Goal: Information Seeking & Learning: Check status

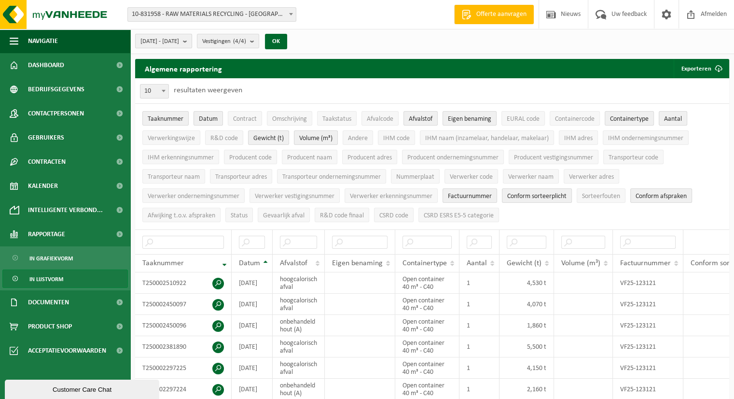
click at [179, 40] on span "2025-04-01 - 2025-09-11" at bounding box center [159, 41] width 39 height 14
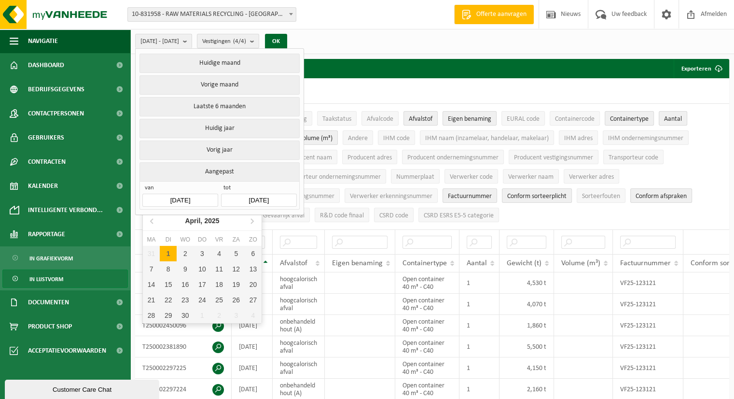
click at [195, 200] on input "2025-04-01" at bounding box center [179, 200] width 75 height 13
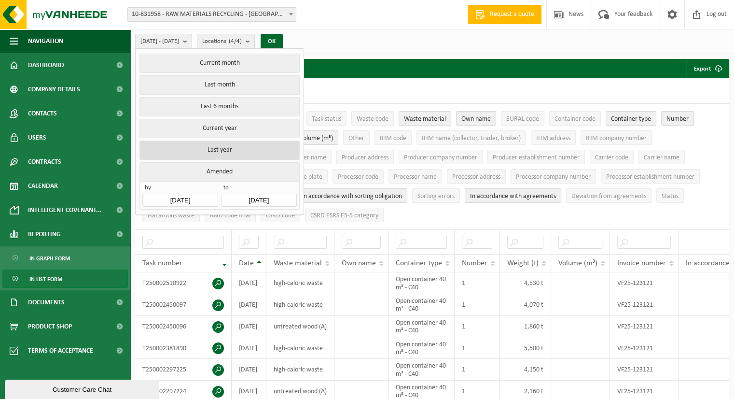
click at [220, 150] on font "Last year" at bounding box center [219, 149] width 25 height 7
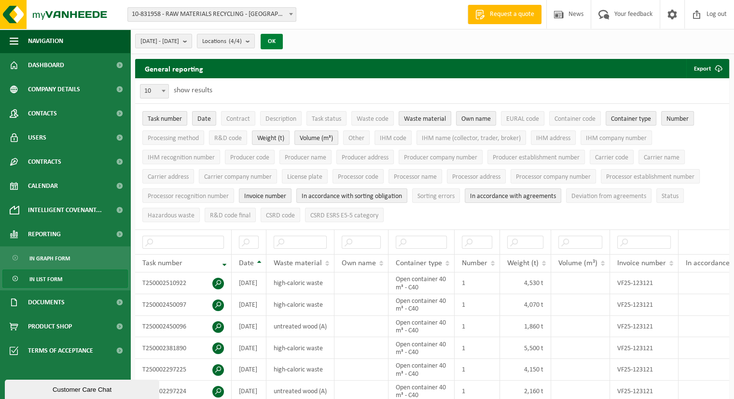
click at [276, 42] on font "OK" at bounding box center [272, 41] width 8 height 6
click at [179, 44] on font "2024-01-01 - 2024-12-31" at bounding box center [159, 41] width 39 height 6
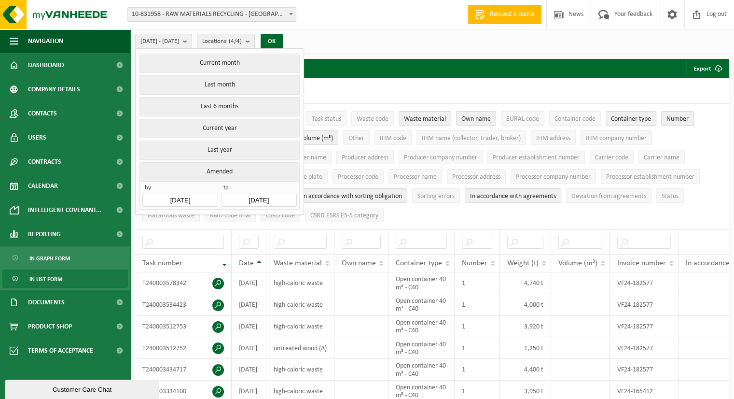
click at [245, 196] on input "2024-12-31" at bounding box center [258, 200] width 75 height 13
click at [220, 65] on font "Current month" at bounding box center [219, 62] width 40 height 7
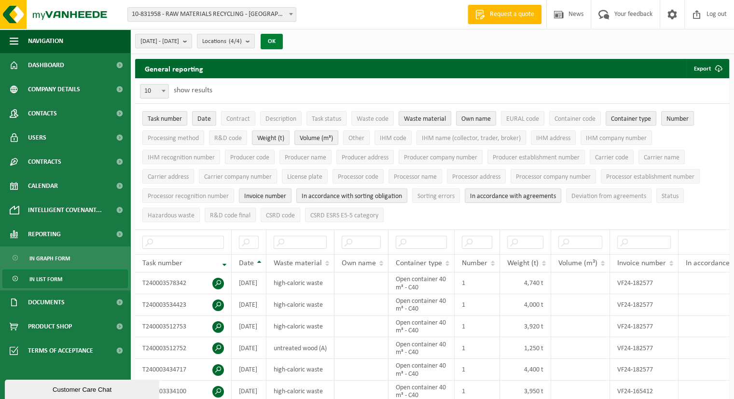
click at [276, 41] on font "OK" at bounding box center [272, 41] width 8 height 6
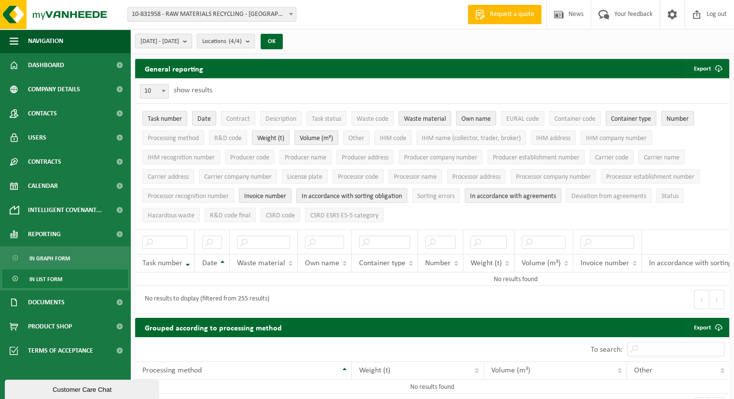
click at [179, 42] on font "2025-09-01 - 2025-09-11" at bounding box center [159, 41] width 39 height 6
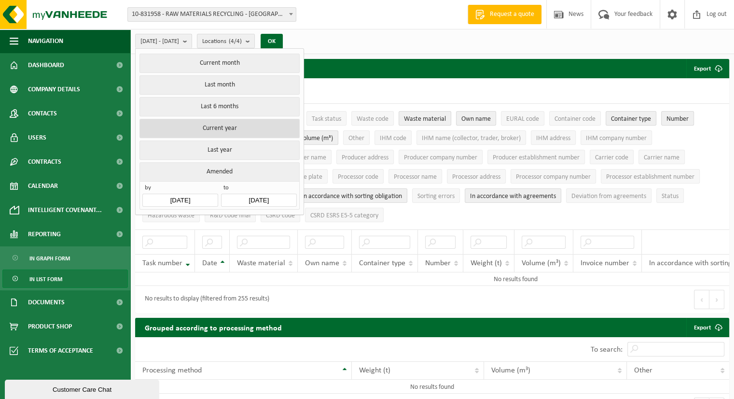
click at [221, 125] on font "Current year" at bounding box center [219, 127] width 34 height 7
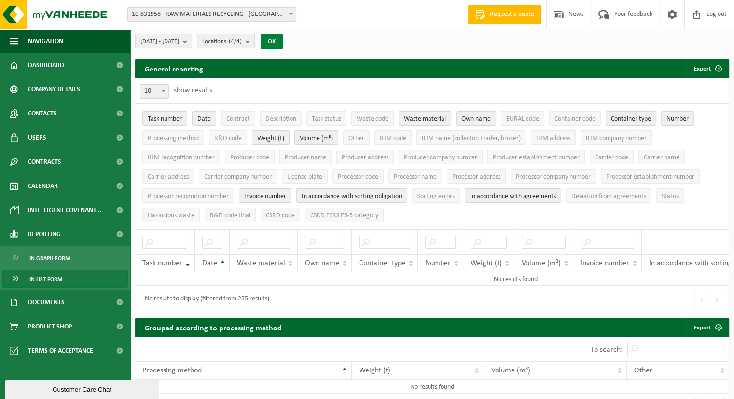
click at [283, 41] on button "OK" at bounding box center [272, 41] width 22 height 15
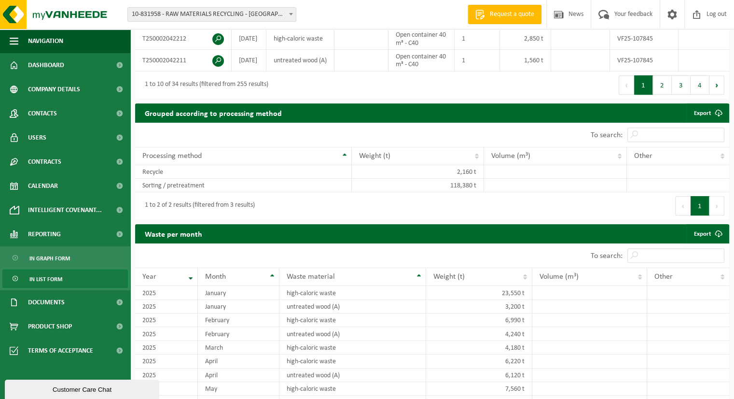
scroll to position [419, 0]
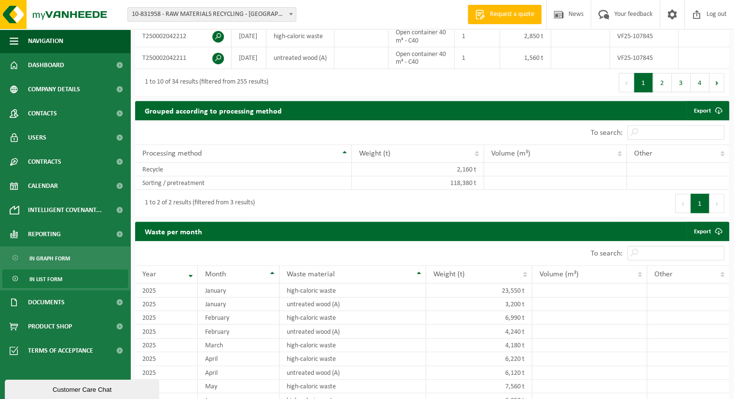
click at [705, 213] on button "1" at bounding box center [700, 203] width 19 height 19
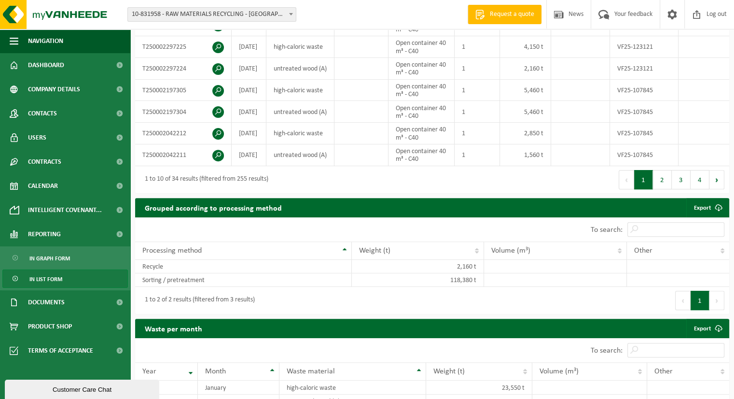
scroll to position [313, 0]
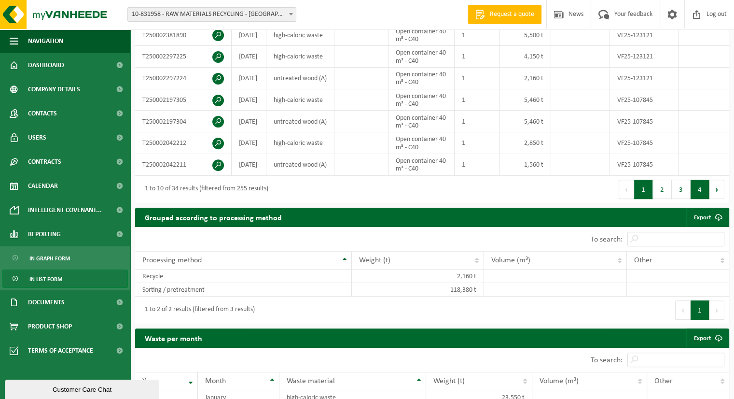
click at [700, 199] on button "4" at bounding box center [700, 189] width 19 height 19
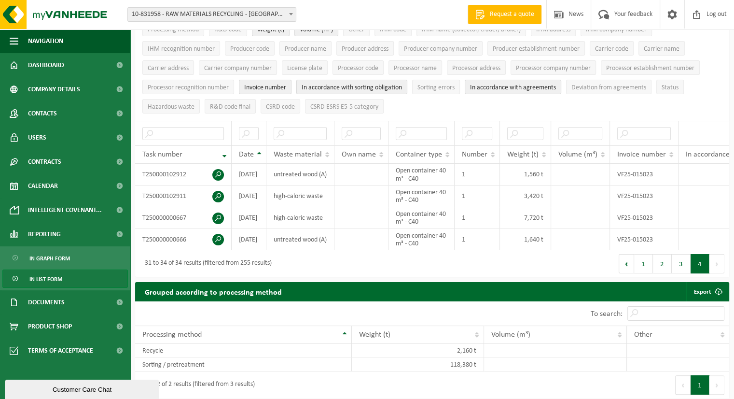
scroll to position [102, 0]
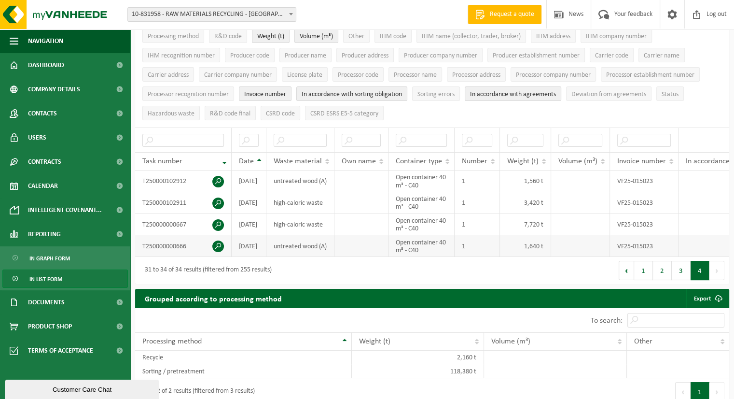
click at [634, 249] on font "VF25-015023" at bounding box center [635, 245] width 36 height 7
click at [326, 252] on td "untreated wood (A)" at bounding box center [300, 246] width 68 height 22
click at [215, 249] on span at bounding box center [218, 246] width 12 height 12
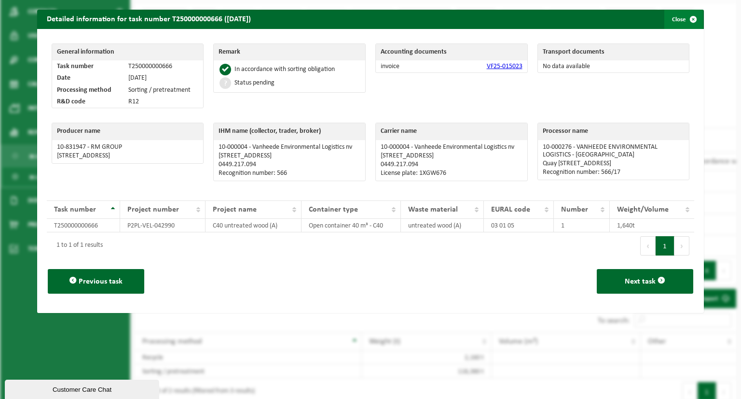
click at [684, 20] on span "button" at bounding box center [693, 19] width 19 height 19
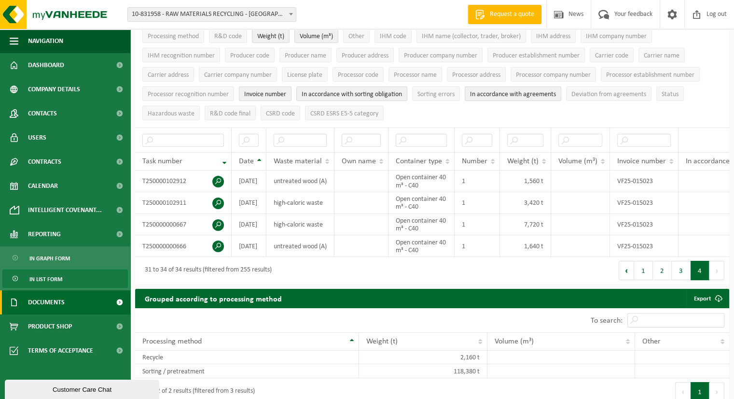
click at [50, 300] on font "Documents" at bounding box center [46, 302] width 37 height 7
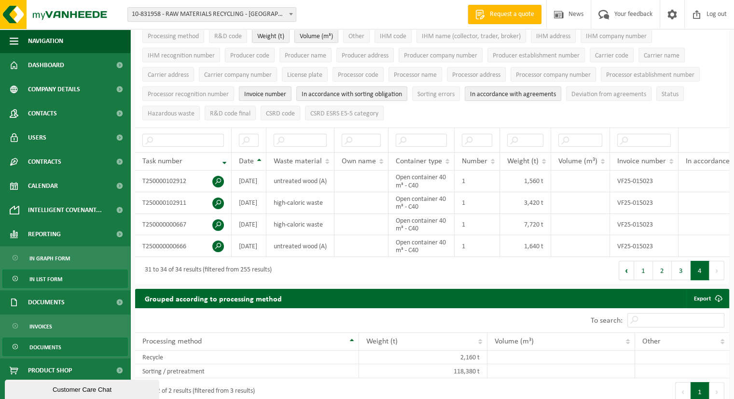
click at [42, 343] on span "Documents" at bounding box center [45, 347] width 32 height 18
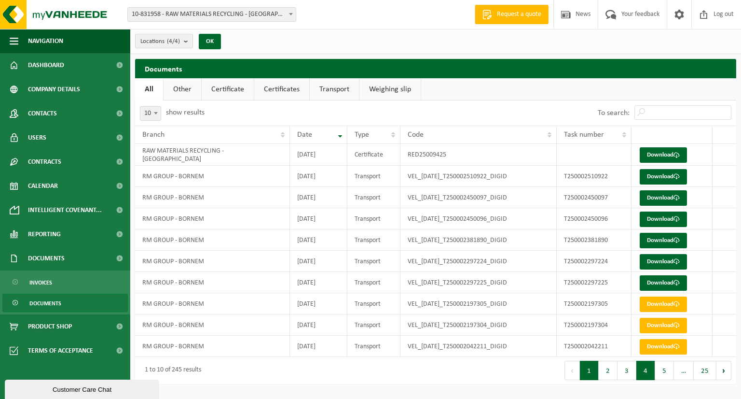
click at [649, 367] on button "4" at bounding box center [645, 369] width 19 height 19
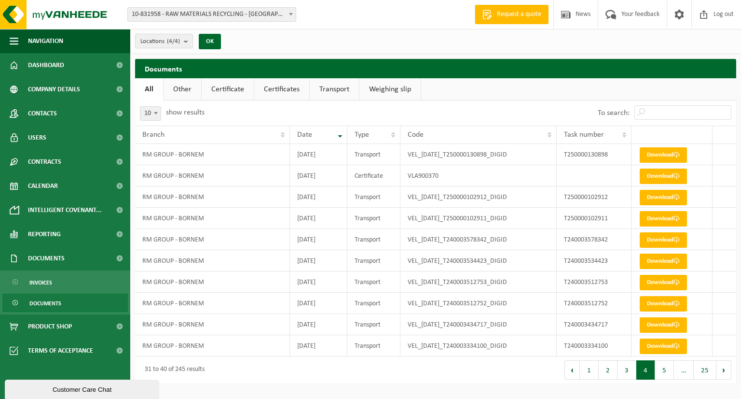
click at [181, 85] on font "Other" at bounding box center [182, 89] width 18 height 8
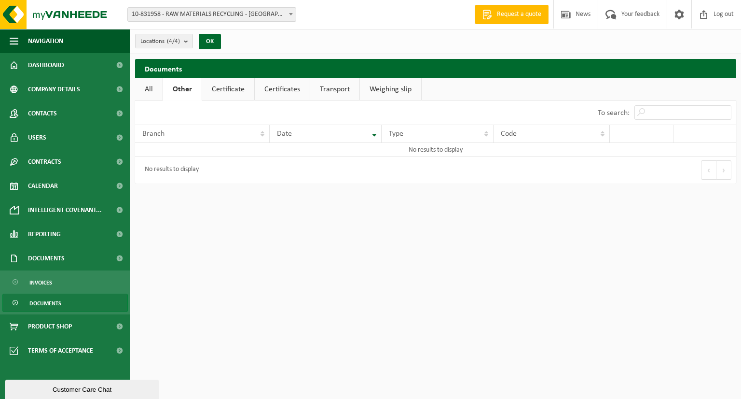
click at [245, 89] on link "Certificate" at bounding box center [228, 89] width 52 height 22
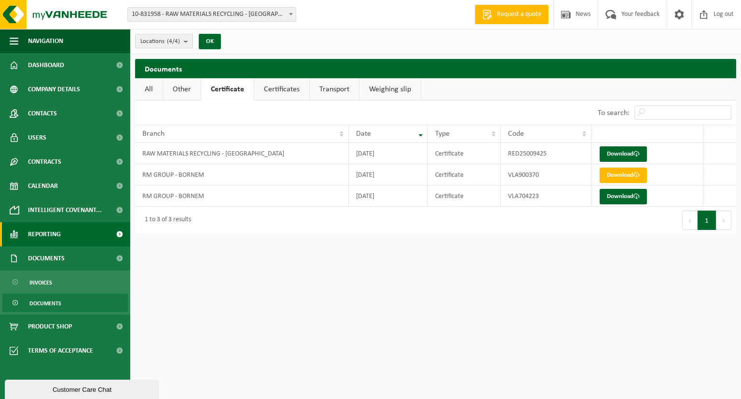
click at [57, 236] on font "Reporting" at bounding box center [44, 234] width 33 height 7
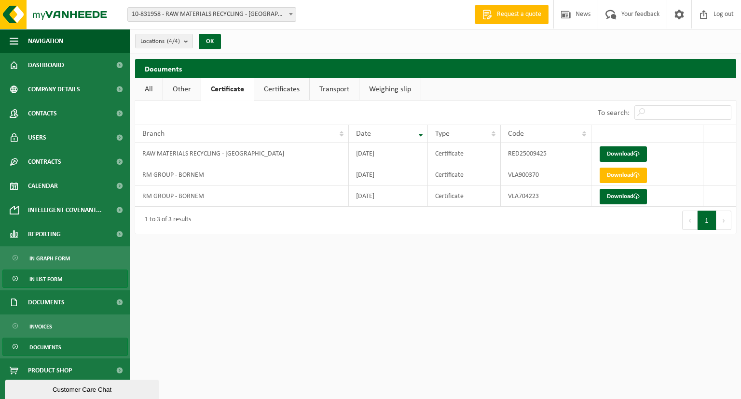
click at [48, 278] on font "In list form" at bounding box center [45, 279] width 33 height 6
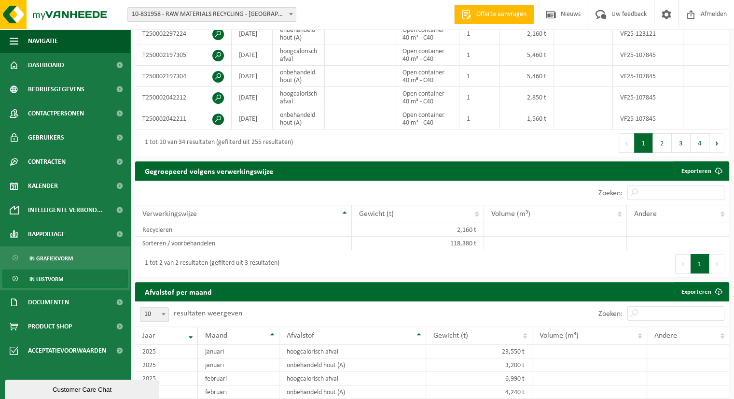
scroll to position [337, 0]
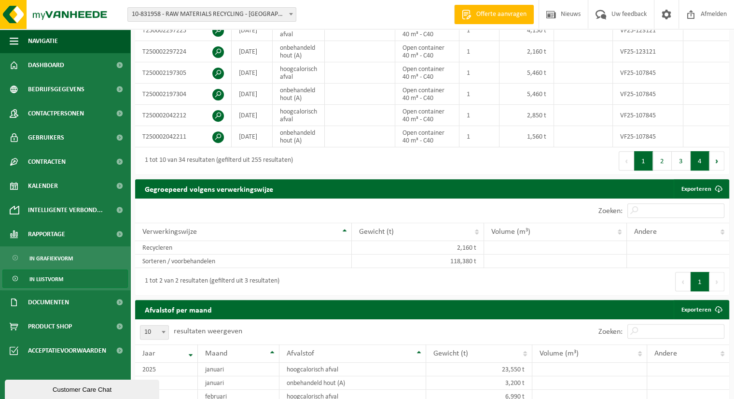
click at [699, 166] on button "4" at bounding box center [700, 160] width 19 height 19
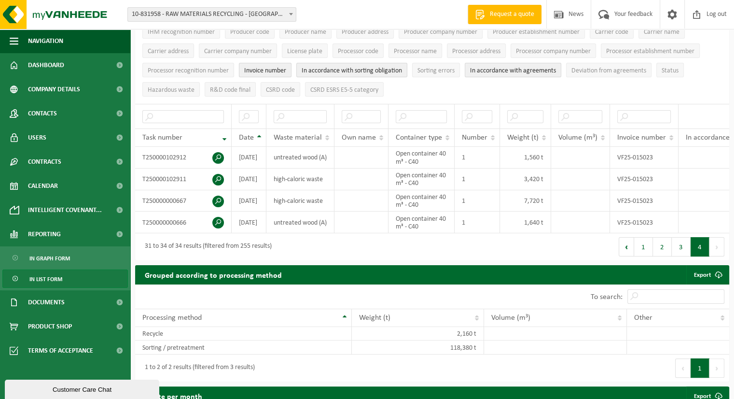
scroll to position [127, 0]
